Goal: Transaction & Acquisition: Download file/media

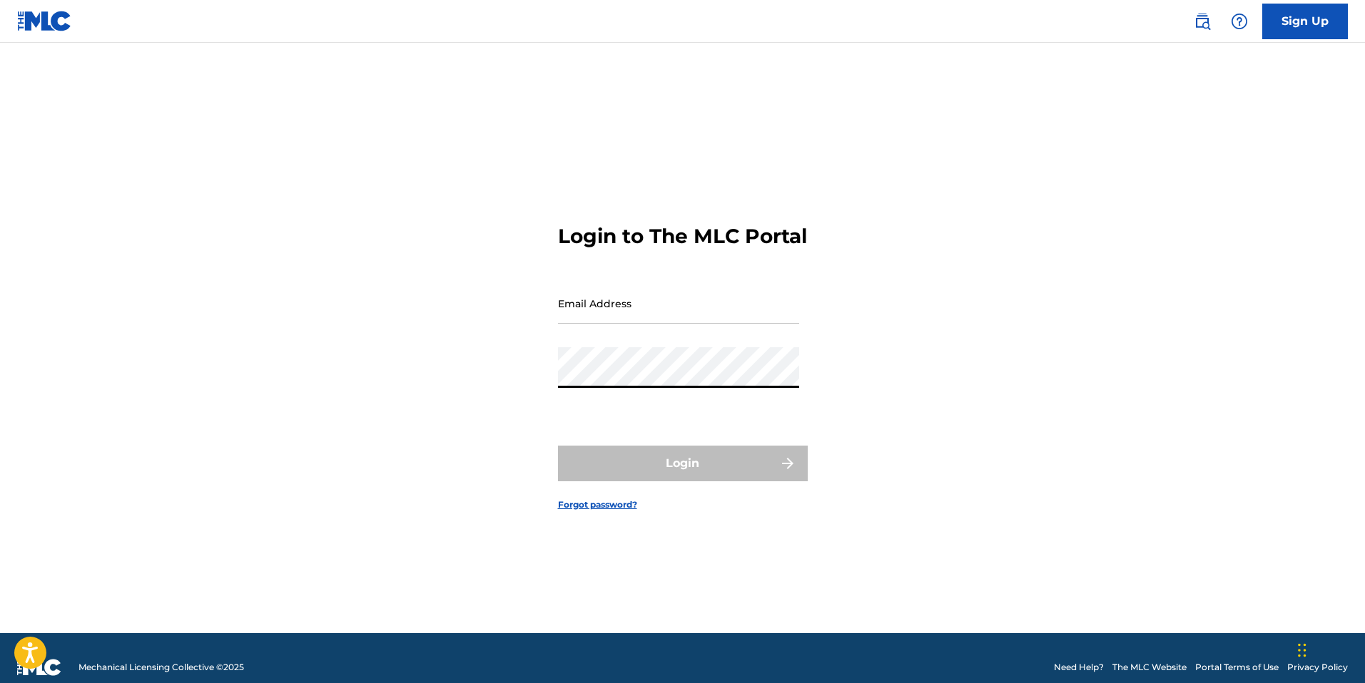
type input "[EMAIL_ADDRESS][DOMAIN_NAME]"
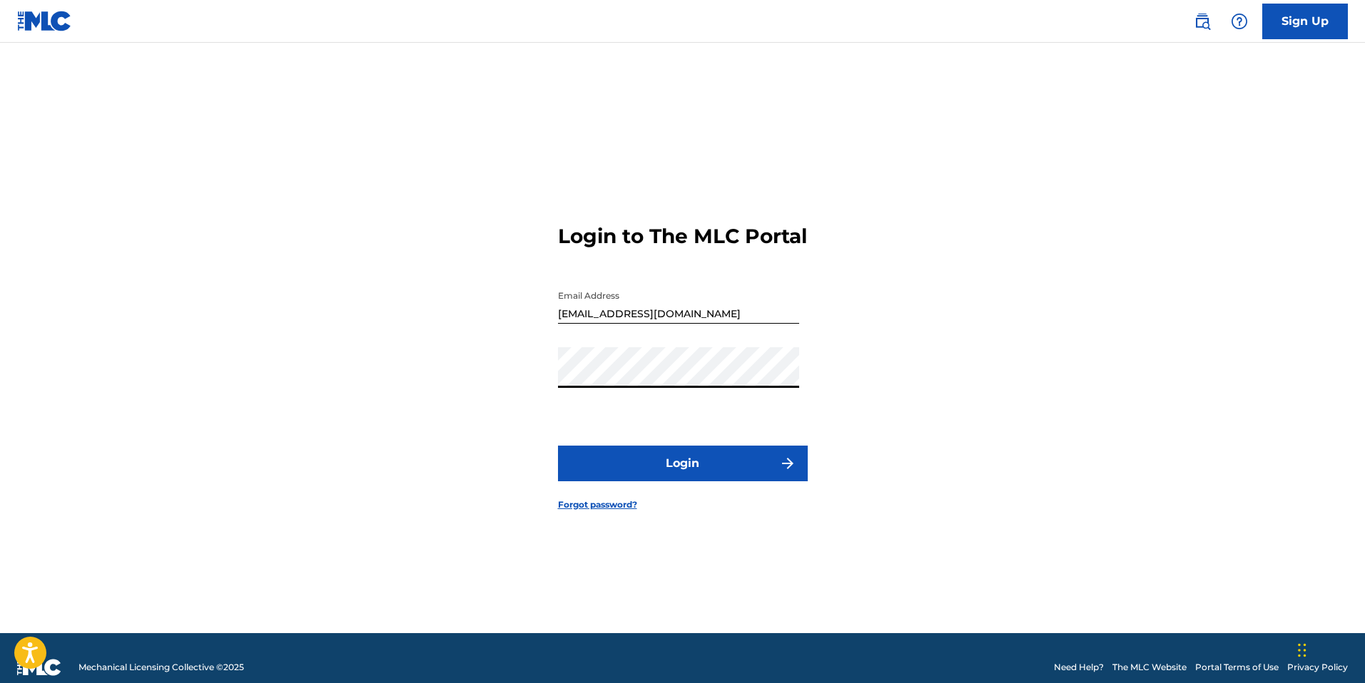
click at [558, 446] on button "Login" at bounding box center [683, 464] width 250 height 36
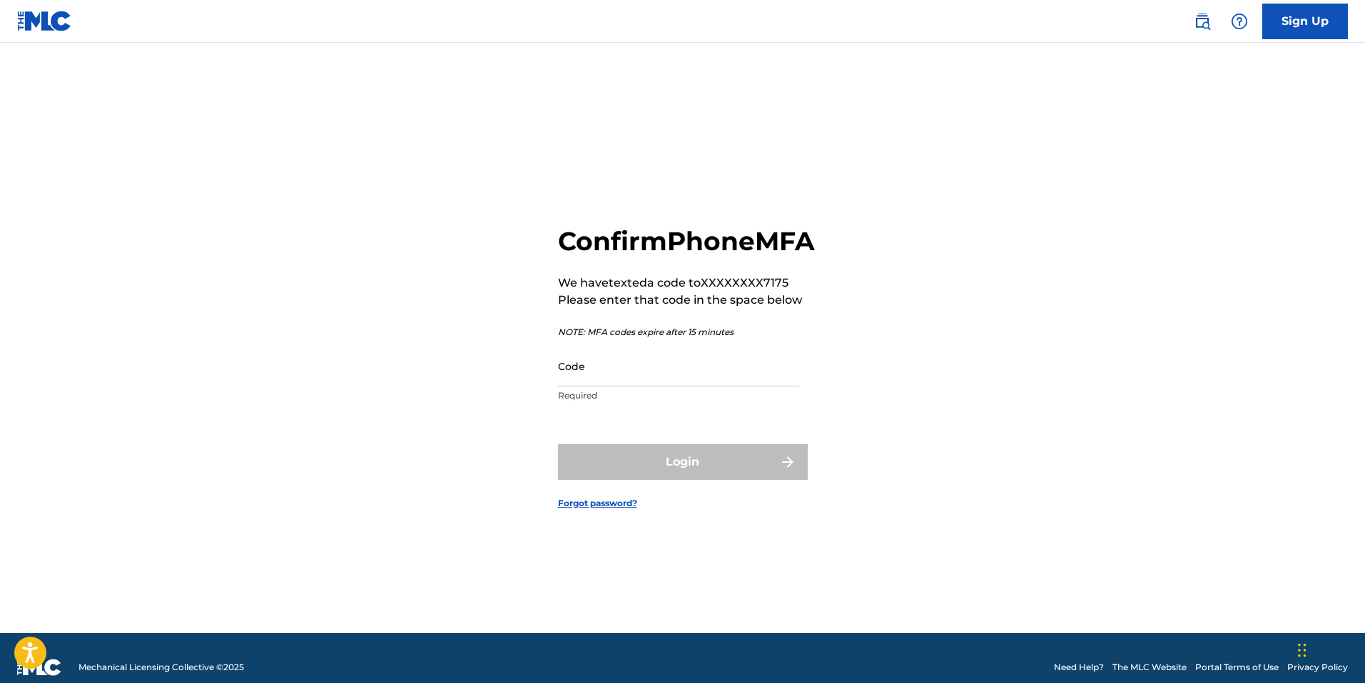
click at [676, 387] on input "Code" at bounding box center [678, 366] width 241 height 41
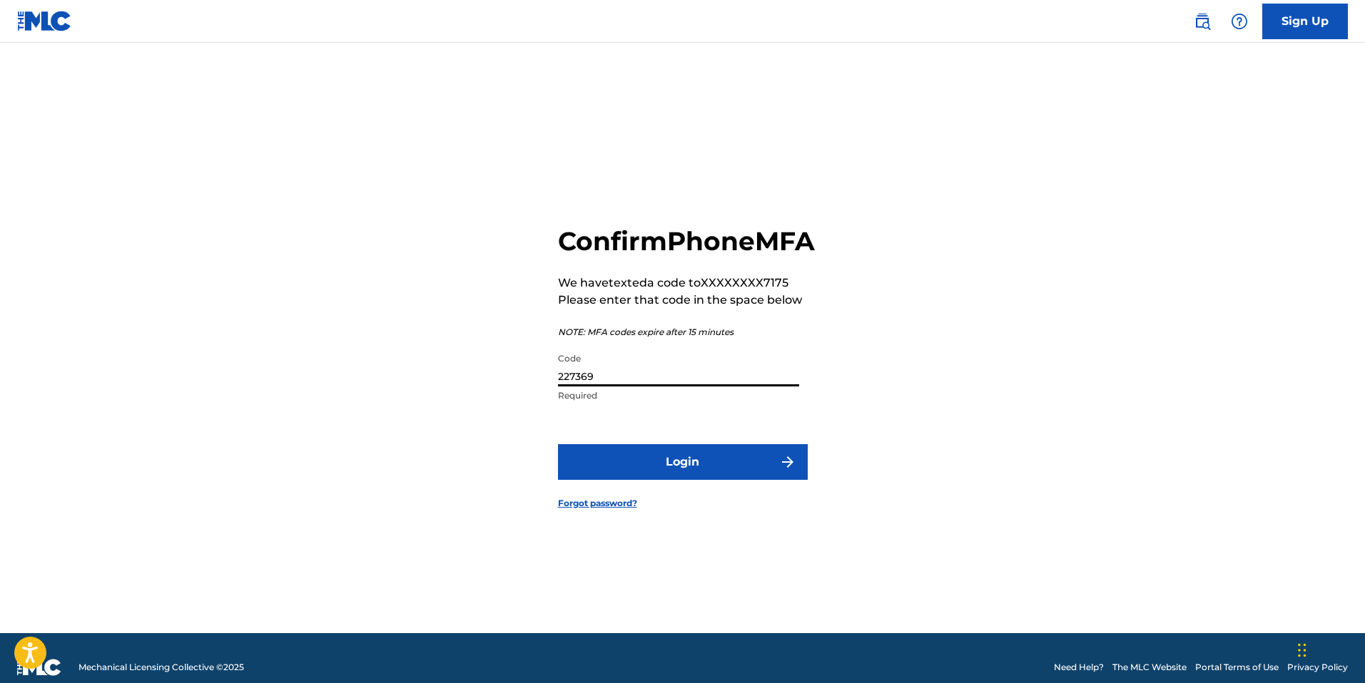
type input "227369"
click at [558, 444] on button "Login" at bounding box center [683, 462] width 250 height 36
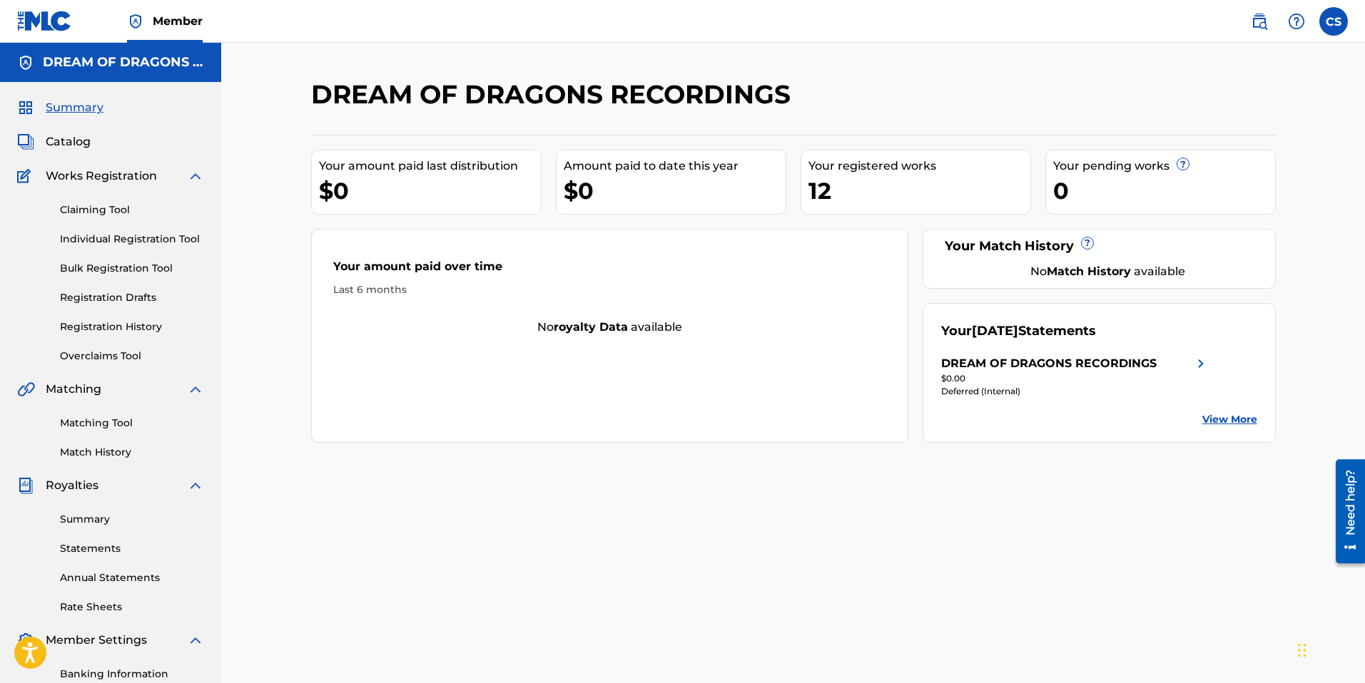
click at [1202, 370] on img at bounding box center [1200, 363] width 17 height 17
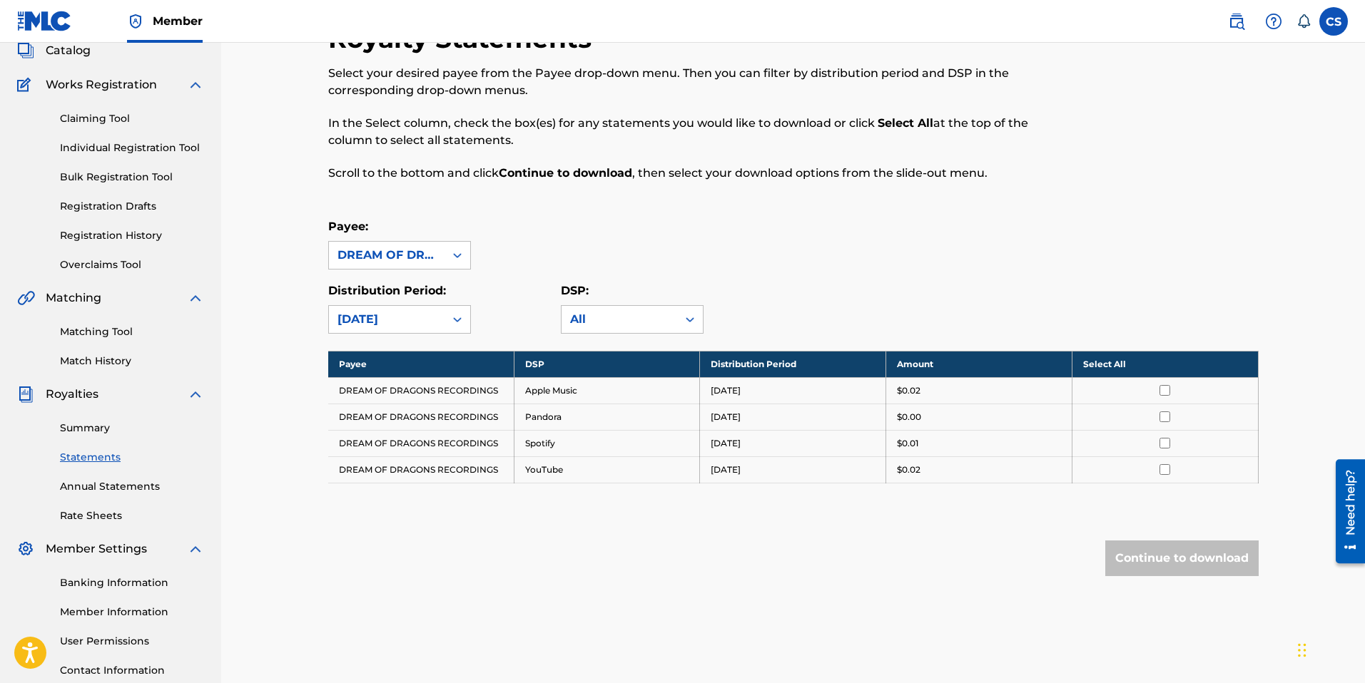
scroll to position [94, 0]
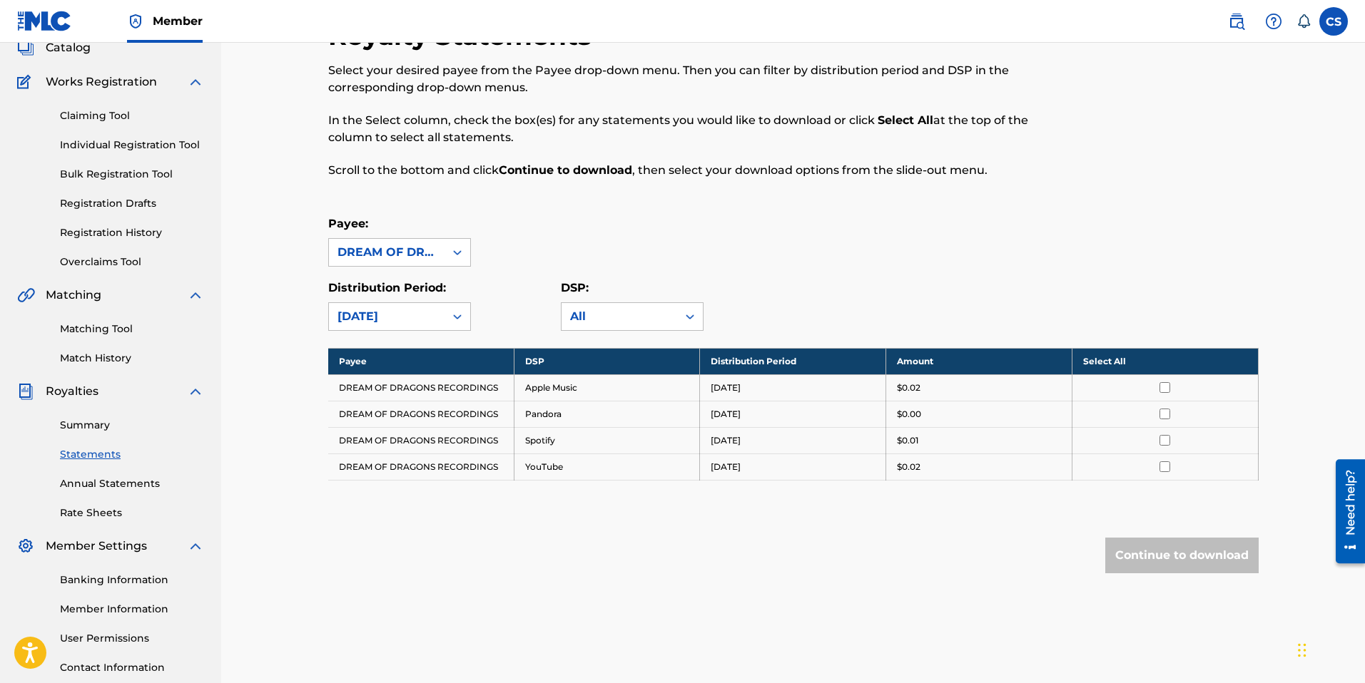
click at [1101, 357] on th "Select All" at bounding box center [1165, 361] width 186 height 26
click at [1184, 561] on button "Continue to download" at bounding box center [1181, 556] width 153 height 36
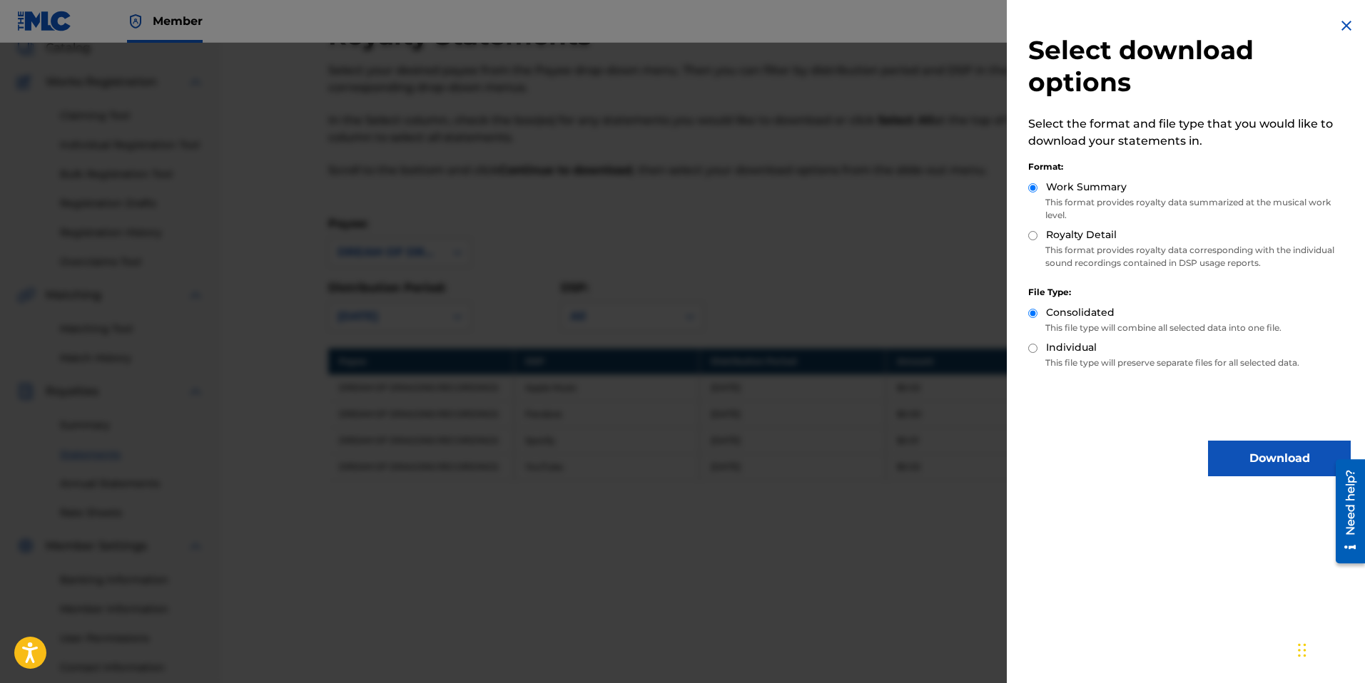
click at [1094, 235] on label "Royalty Detail" at bounding box center [1081, 235] width 71 height 15
click at [1037, 235] on input "Royalty Detail" at bounding box center [1032, 235] width 9 height 9
radio input "true"
click at [1280, 468] on button "Download" at bounding box center [1279, 459] width 143 height 36
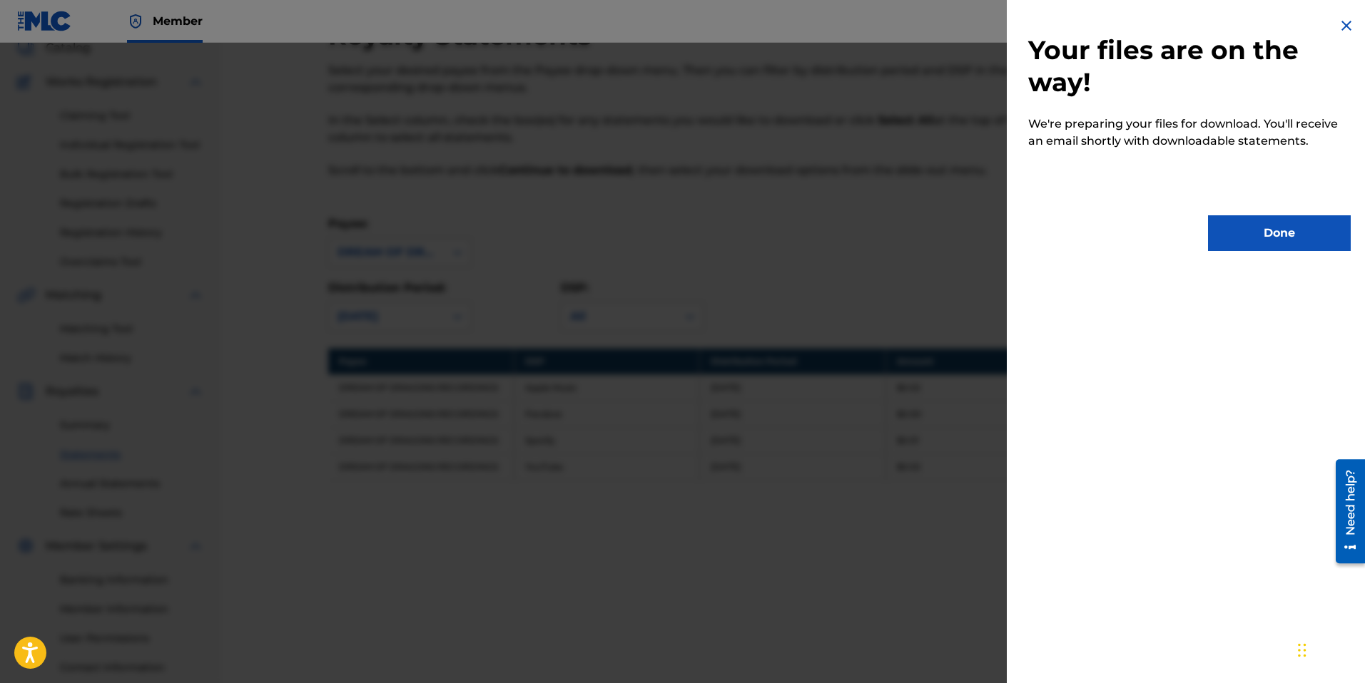
click at [1263, 226] on button "Done" at bounding box center [1279, 233] width 143 height 36
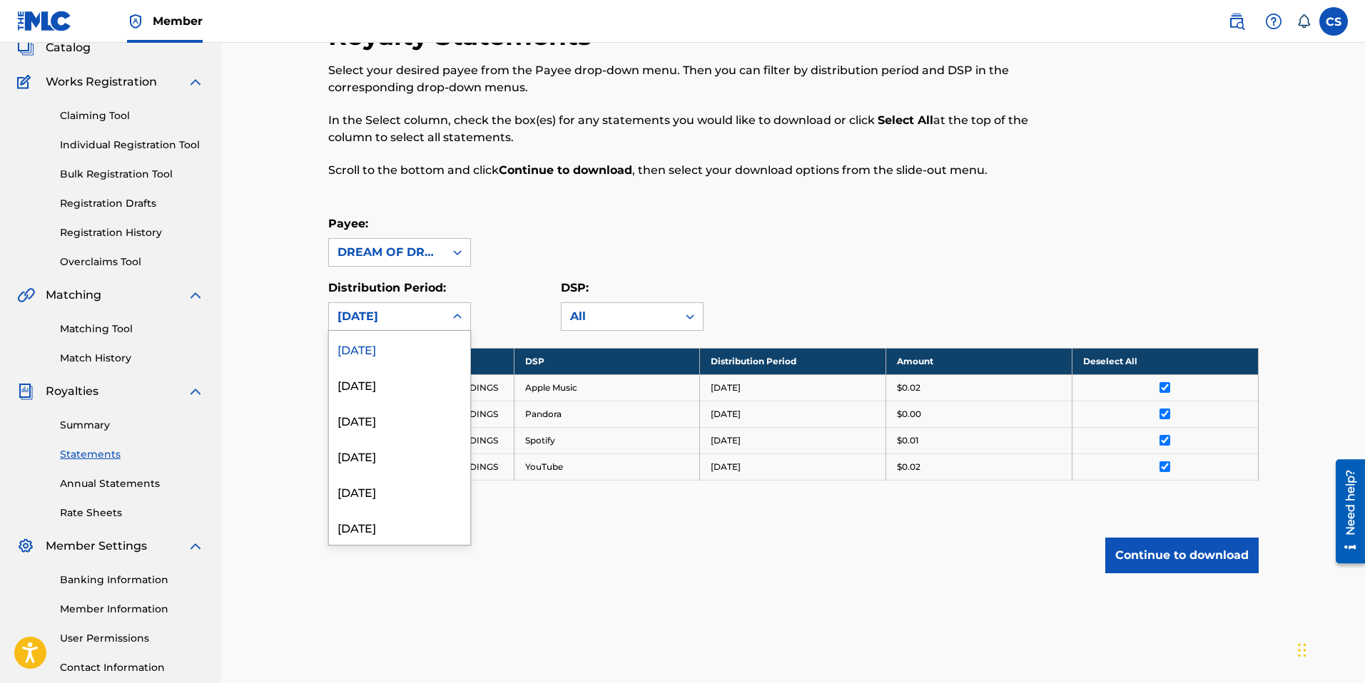
click at [436, 320] on div "[DATE]" at bounding box center [387, 316] width 116 height 27
click at [430, 395] on div "[DATE]" at bounding box center [399, 385] width 141 height 36
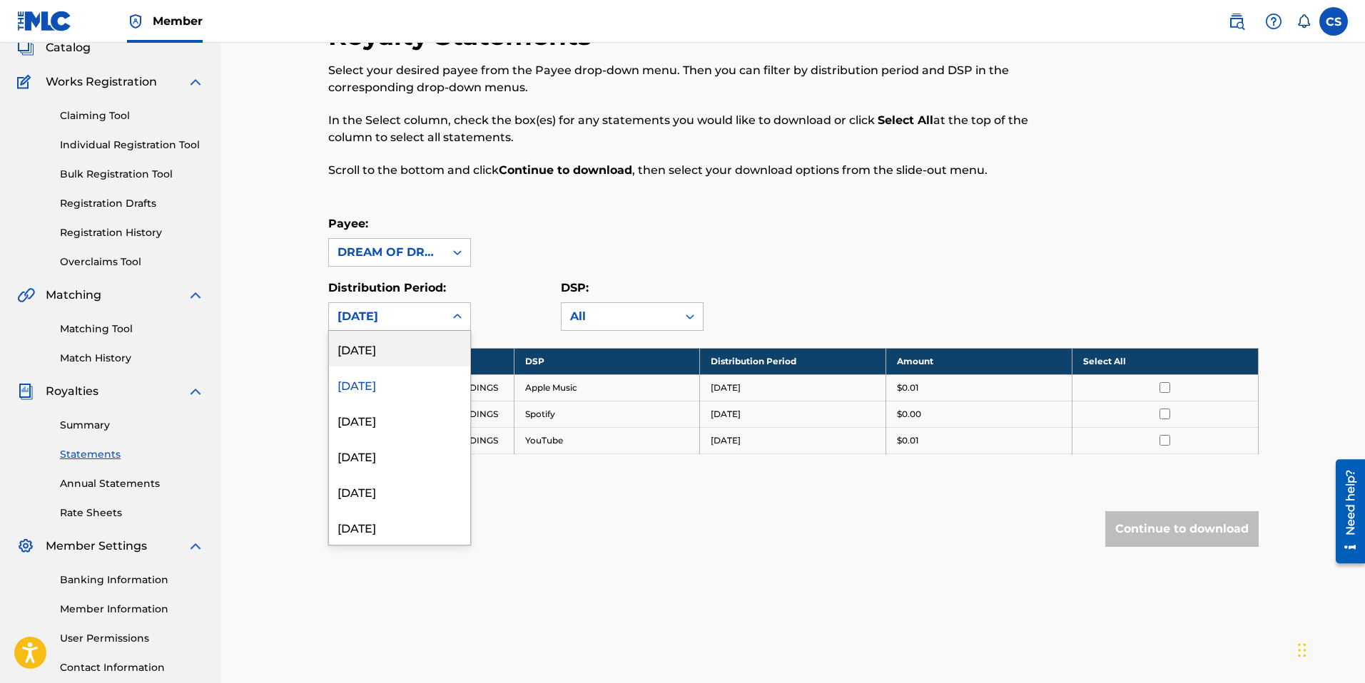
click at [439, 314] on div "[DATE]" at bounding box center [387, 316] width 116 height 27
click at [425, 345] on div "[DATE]" at bounding box center [399, 349] width 141 height 36
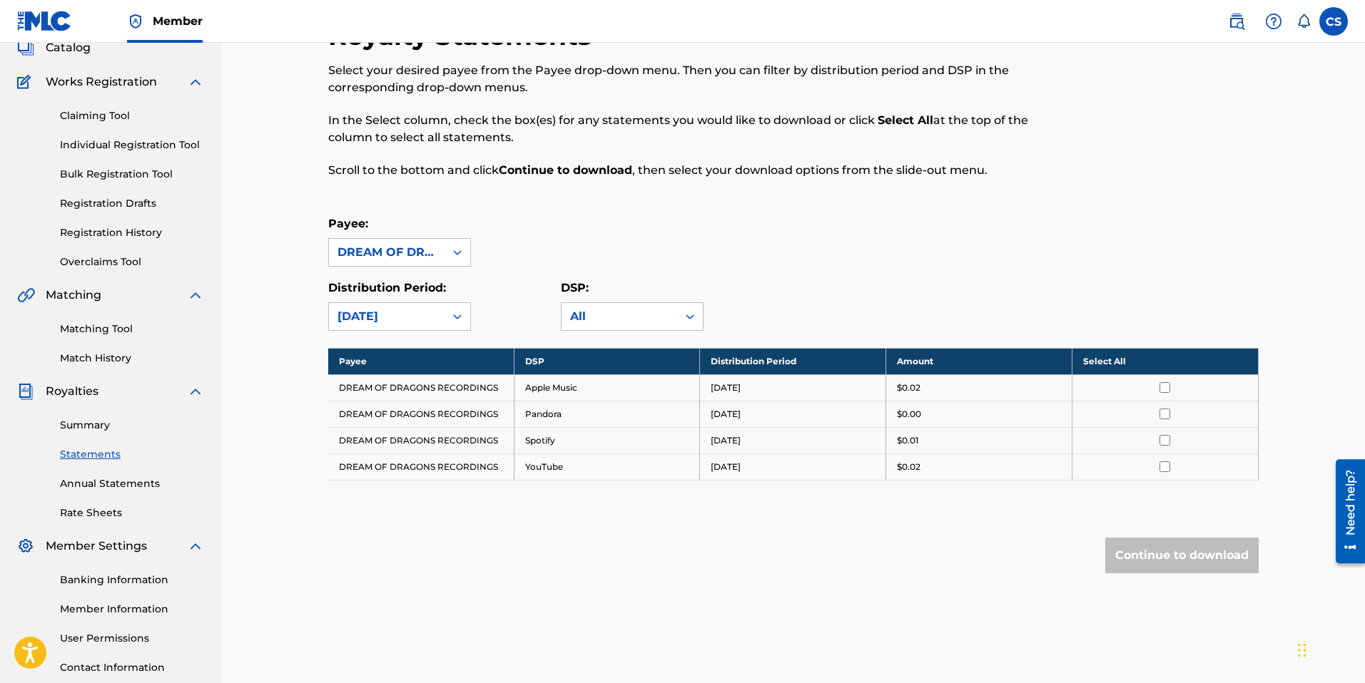
scroll to position [0, 0]
